Goal: Transaction & Acquisition: Download file/media

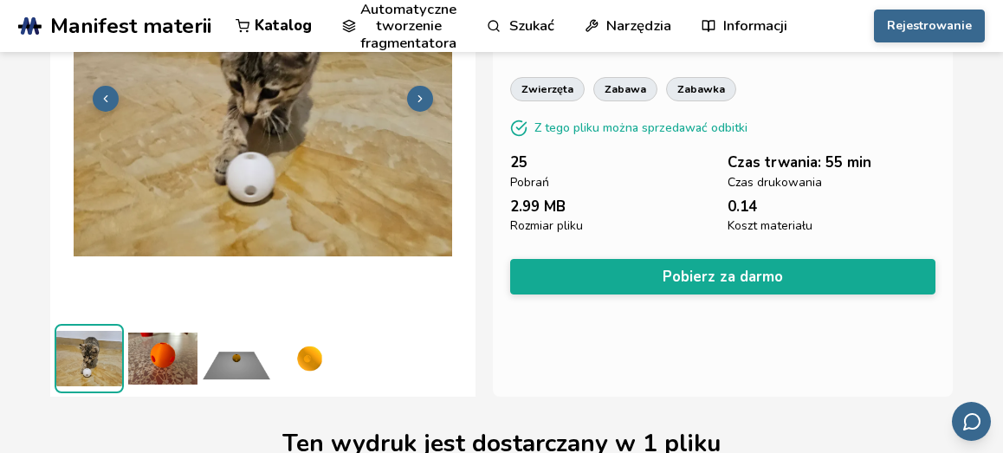
scroll to position [180, 0]
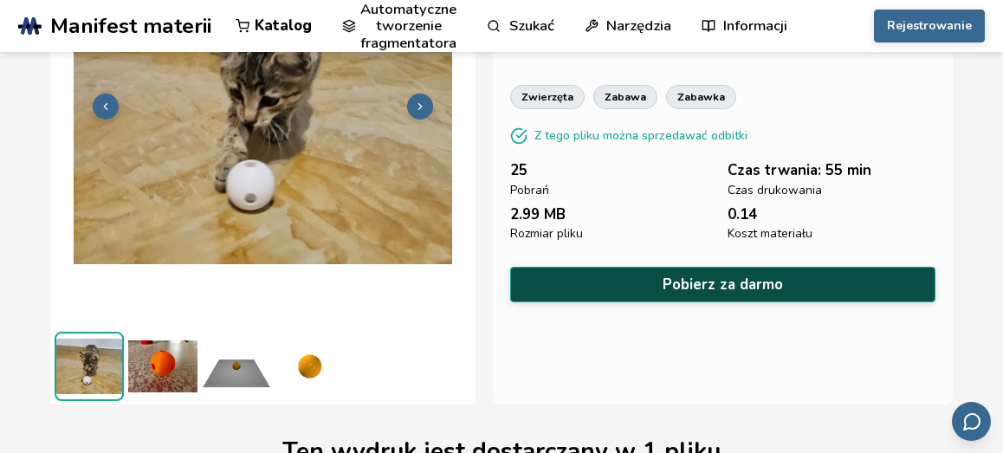
click at [714, 277] on button "Pobierz za darmo" at bounding box center [722, 285] width 425 height 36
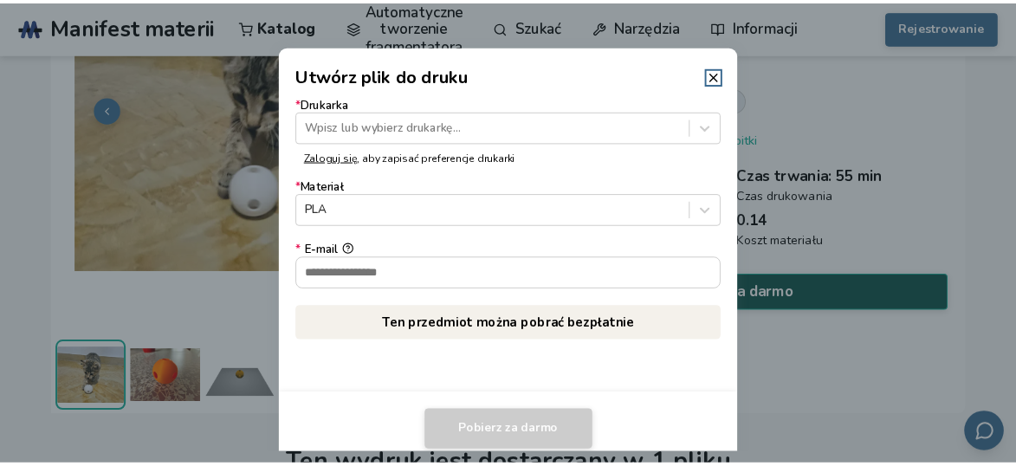
scroll to position [178, 0]
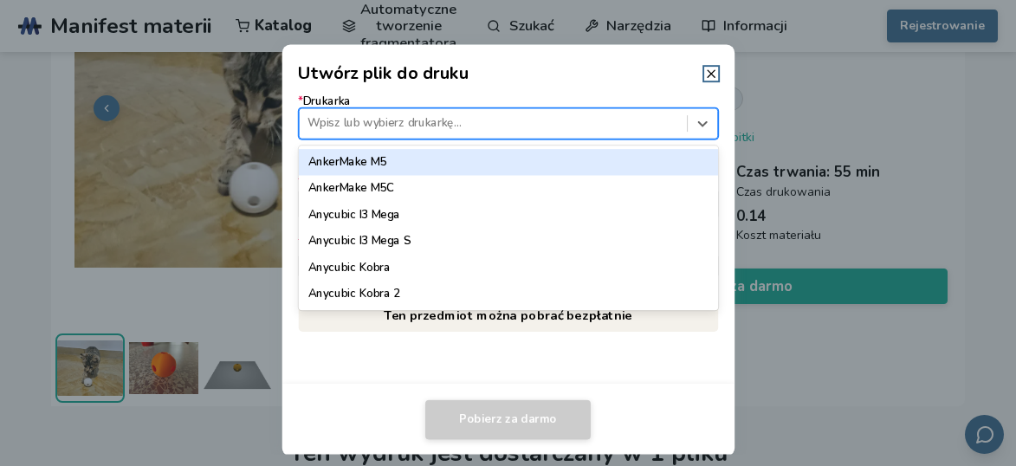
click at [456, 121] on div at bounding box center [492, 123] width 371 height 16
type input "*"
type input "*****"
click at [378, 161] on div "Ender 3" at bounding box center [508, 162] width 420 height 26
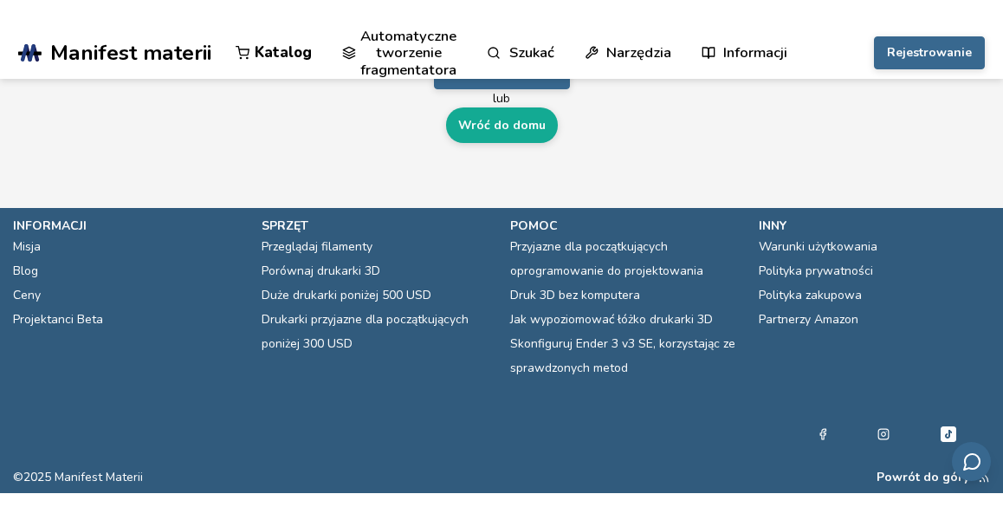
scroll to position [0, 0]
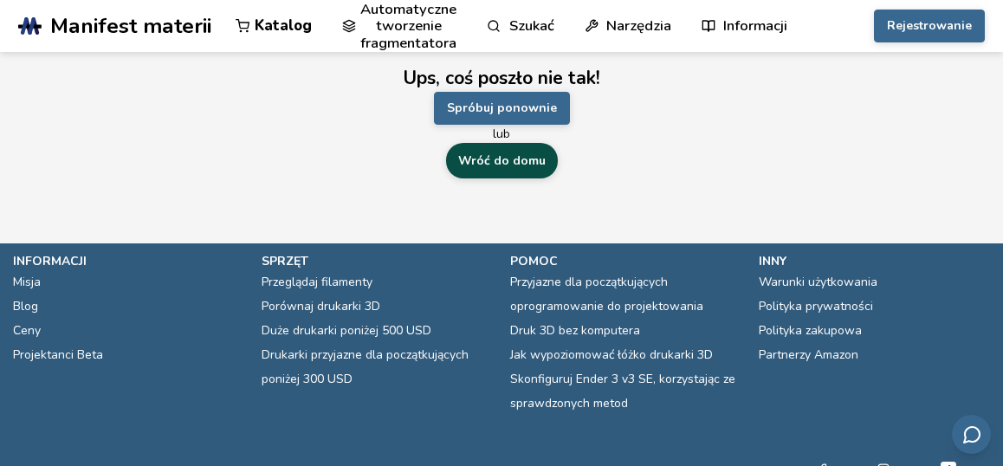
click at [499, 158] on link "Wróć do domu" at bounding box center [502, 161] width 112 height 36
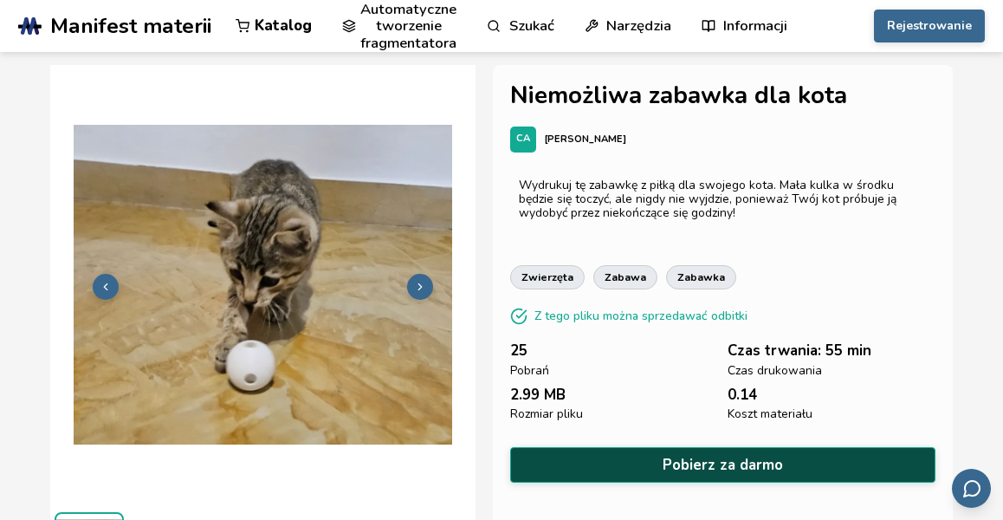
click at [705, 449] on button "Pobierz za darmo" at bounding box center [722, 465] width 425 height 36
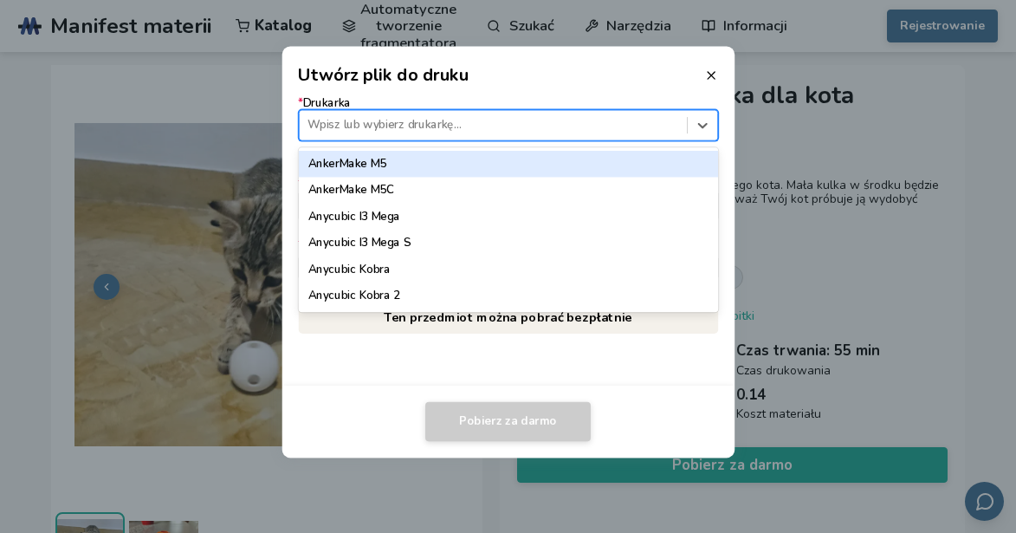
click at [430, 120] on div at bounding box center [492, 125] width 371 height 16
type input "*****"
click at [333, 160] on div "Ender 3" at bounding box center [508, 164] width 420 height 26
